Goal: Information Seeking & Learning: Check status

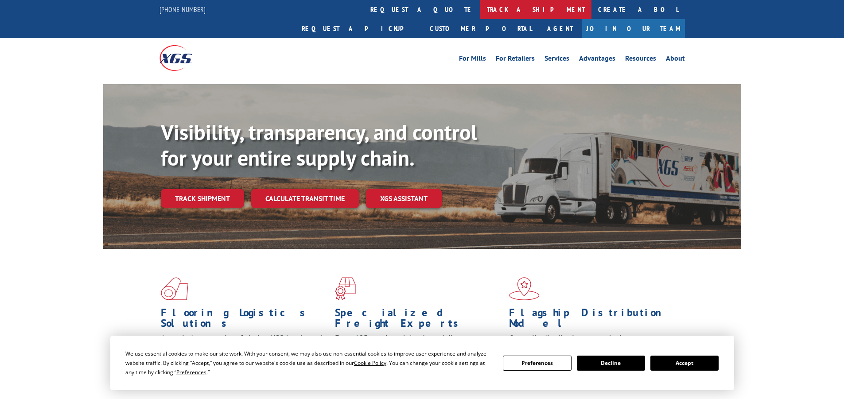
click at [480, 12] on link "track a shipment" at bounding box center [535, 9] width 111 height 19
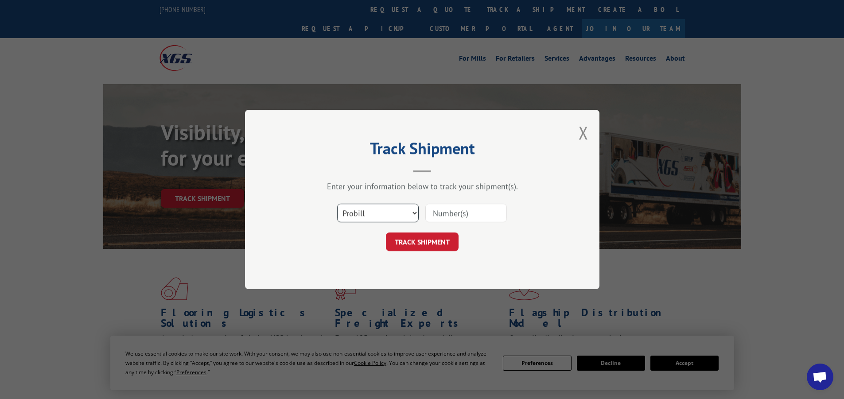
click at [390, 211] on select "Select category... Probill BOL PO" at bounding box center [378, 213] width 82 height 19
select select "bol"
click at [337, 204] on select "Select category... Probill BOL PO" at bounding box center [378, 213] width 82 height 19
click at [450, 208] on input at bounding box center [467, 213] width 82 height 19
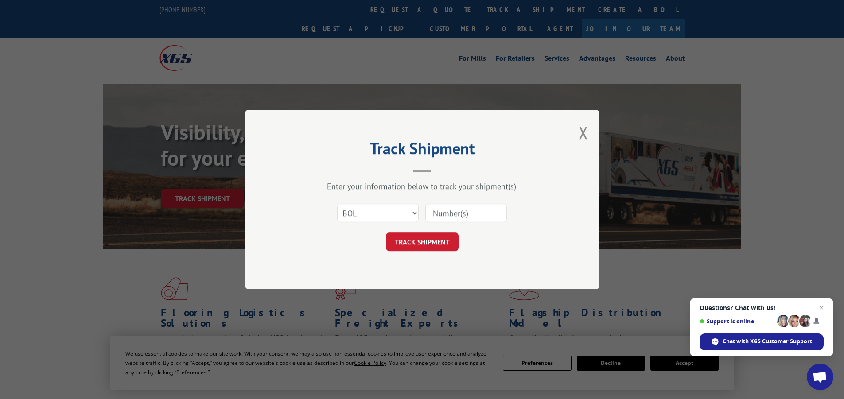
paste input "450994"
type input "450994"
click at [442, 241] on button "TRACK SHIPMENT" at bounding box center [422, 242] width 73 height 19
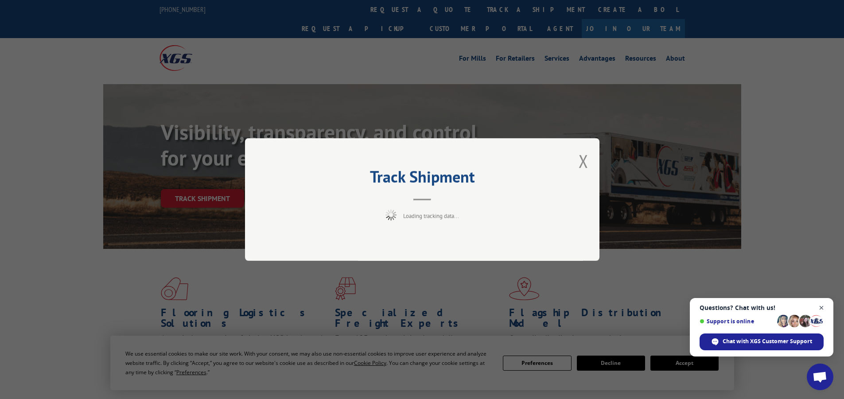
click at [820, 307] on span "Close chat" at bounding box center [821, 308] width 11 height 11
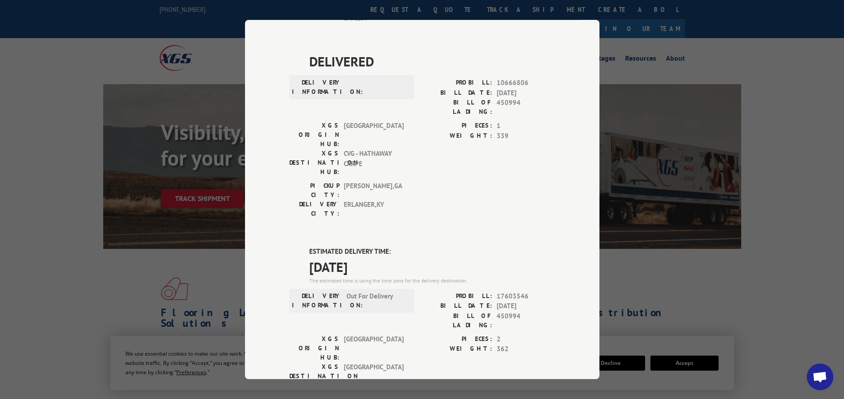
scroll to position [281, 0]
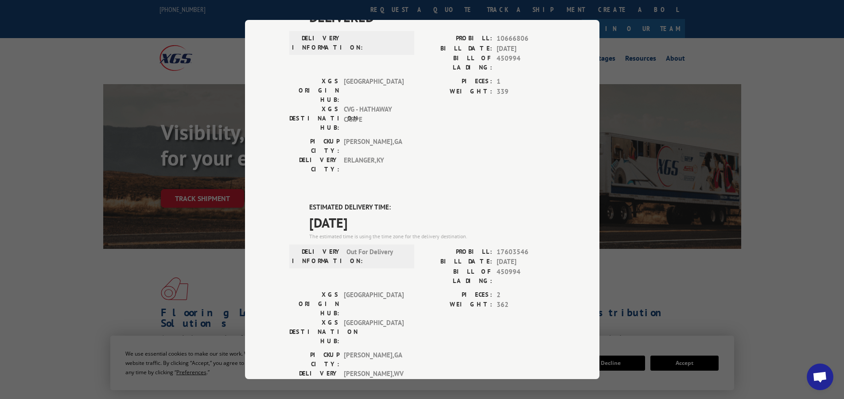
click at [539, 233] on div "The estimated time is using the time zone for the delivery destination." at bounding box center [432, 237] width 246 height 8
click at [665, 126] on div "Track Shipment DELIVERED DELIVERY INFORMATION: PROBILL: 8903001 BILL DATE: [DAT…" at bounding box center [422, 199] width 844 height 399
click at [603, 138] on div "Track Shipment DELIVERED DELIVERY INFORMATION: PROBILL: 8903001 BILL DATE: [DAT…" at bounding box center [422, 199] width 844 height 399
